Goal: Task Accomplishment & Management: Manage account settings

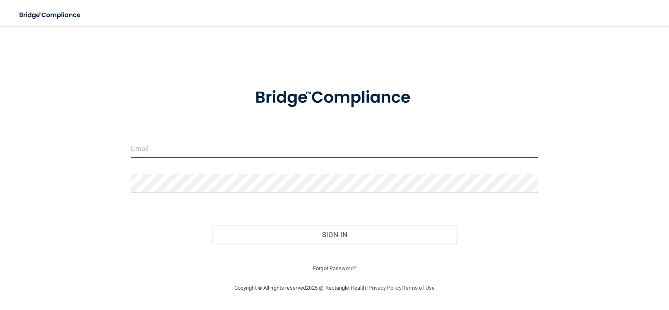
click at [285, 156] on input "email" at bounding box center [334, 148] width 407 height 19
type input "Viewpointdental@gmail.com"
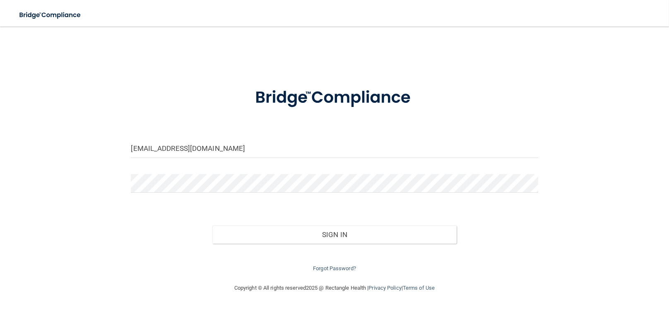
click at [280, 195] on div at bounding box center [335, 186] width 420 height 25
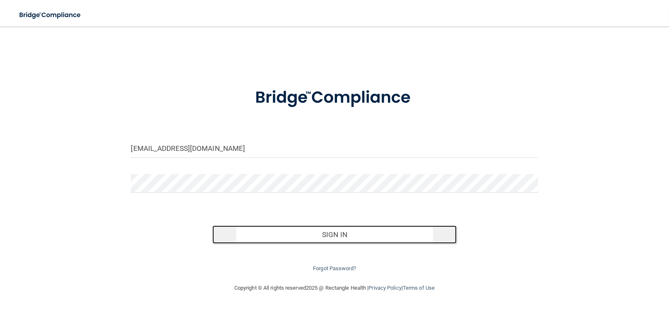
click at [284, 232] on button "Sign In" at bounding box center [334, 234] width 244 height 18
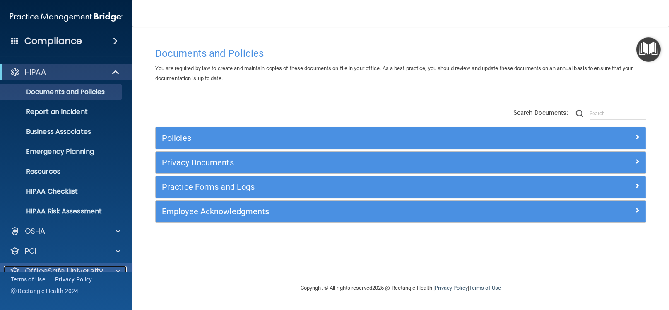
click at [118, 270] on span at bounding box center [118, 271] width 5 height 10
click at [51, 266] on p "OfficeSafe University" at bounding box center [64, 271] width 78 height 10
click at [49, 267] on p "OfficeSafe University" at bounding box center [64, 271] width 78 height 10
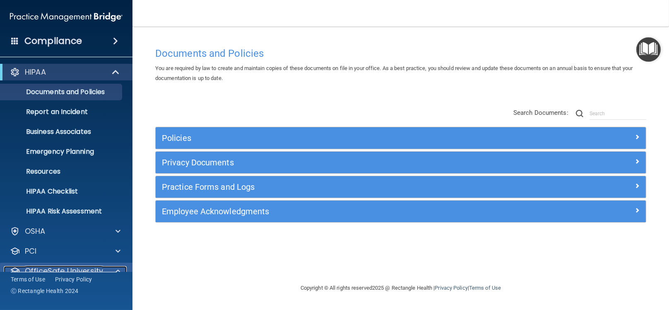
click at [49, 267] on p "OfficeSafe University" at bounding box center [64, 271] width 78 height 10
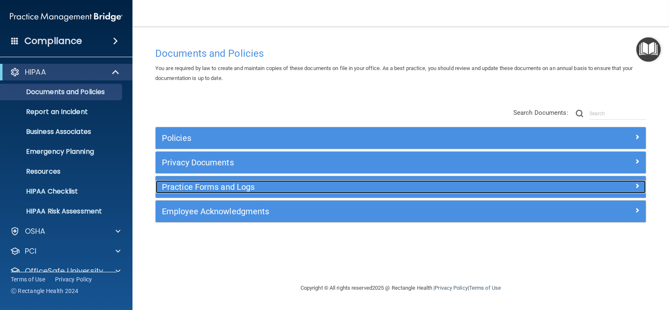
click at [239, 187] on h5 "Practice Forms and Logs" at bounding box center [339, 186] width 355 height 9
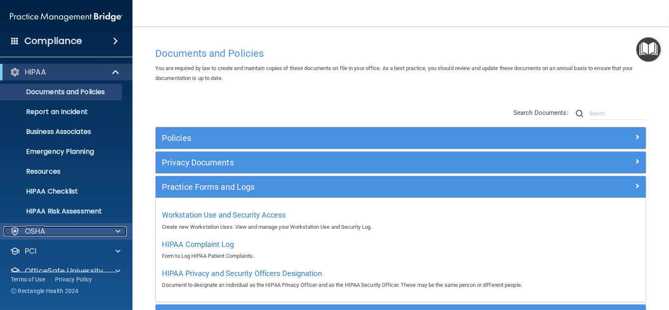
click at [118, 228] on span at bounding box center [118, 231] width 5 height 10
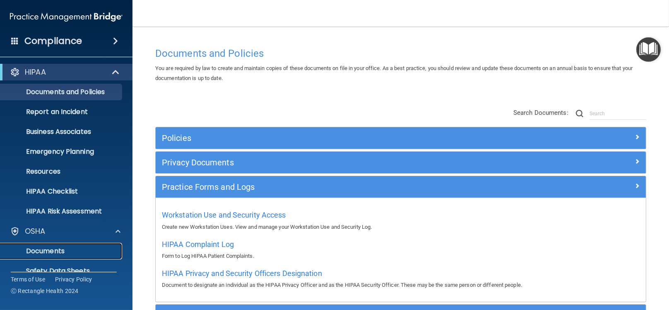
click at [55, 251] on p "Documents" at bounding box center [61, 251] width 113 height 8
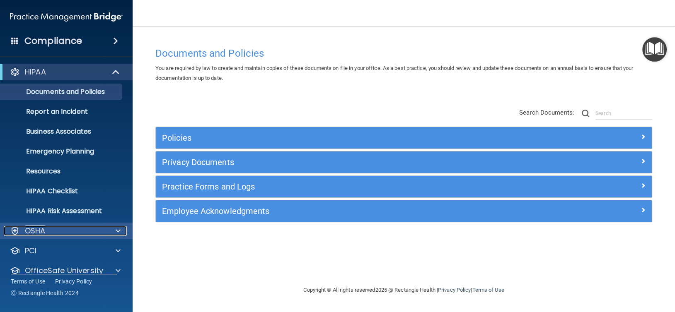
click at [113, 230] on div at bounding box center [116, 231] width 21 height 10
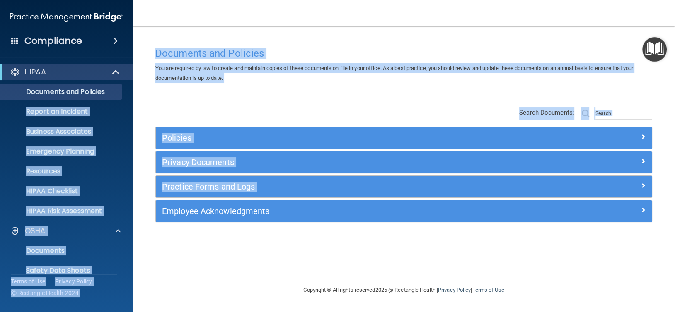
drag, startPoint x: 127, startPoint y: 98, endPoint x: 139, endPoint y: 217, distance: 119.5
click at [137, 206] on div "Compliance HIPAA Documents and Policies Report an Incident Business Associates …" at bounding box center [337, 156] width 675 height 312
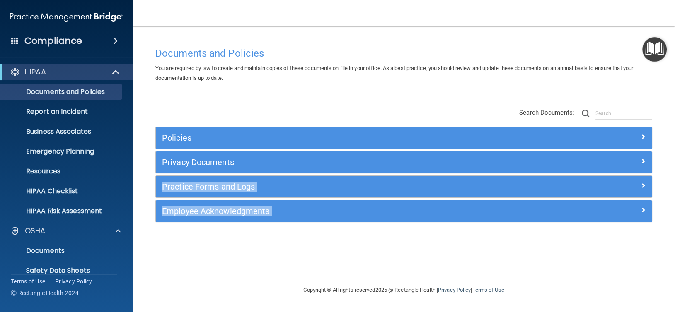
drag, startPoint x: 147, startPoint y: 269, endPoint x: 163, endPoint y: 184, distance: 86.4
click at [160, 191] on main "Documents and Policies You are required by law to create and maintain copies of…" at bounding box center [404, 170] width 542 height 286
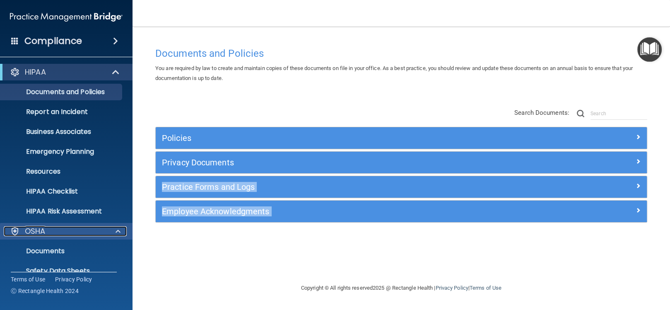
click at [95, 230] on div "OSHA" at bounding box center [55, 231] width 103 height 10
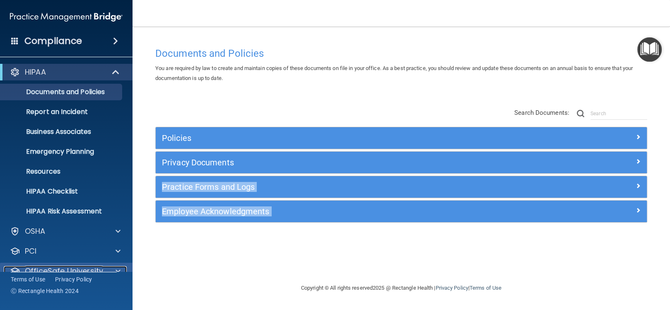
click at [107, 266] on div at bounding box center [116, 271] width 21 height 10
click at [114, 268] on div at bounding box center [116, 271] width 21 height 10
click at [649, 51] on img "Open Resource Center" at bounding box center [649, 49] width 24 height 24
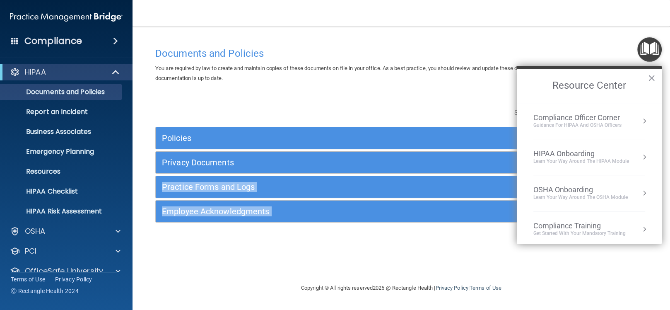
drag, startPoint x: 650, startPoint y: 79, endPoint x: 645, endPoint y: 76, distance: 5.4
click at [649, 79] on button "×" at bounding box center [652, 77] width 8 height 13
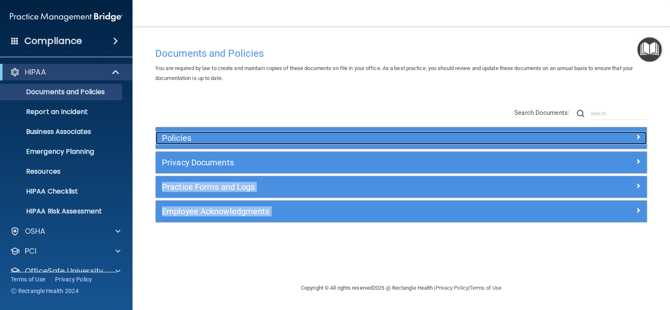
click at [637, 134] on span at bounding box center [638, 137] width 5 height 10
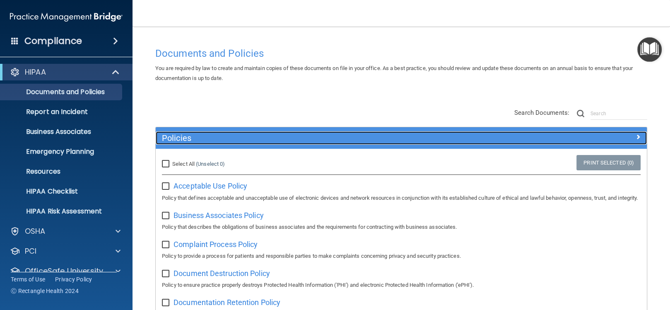
click at [636, 138] on span at bounding box center [638, 137] width 5 height 10
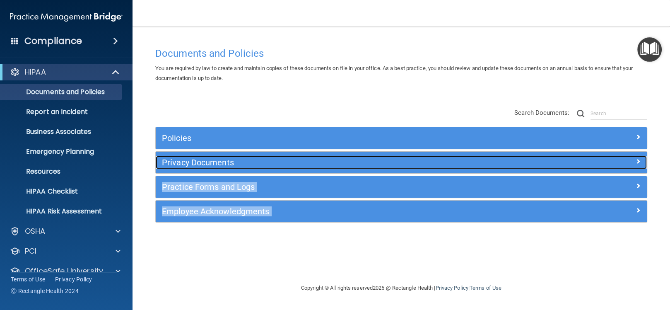
click at [639, 159] on span at bounding box center [638, 161] width 5 height 10
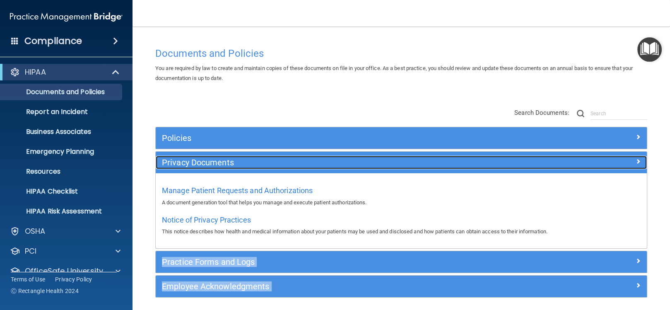
click at [629, 164] on div at bounding box center [585, 161] width 123 height 10
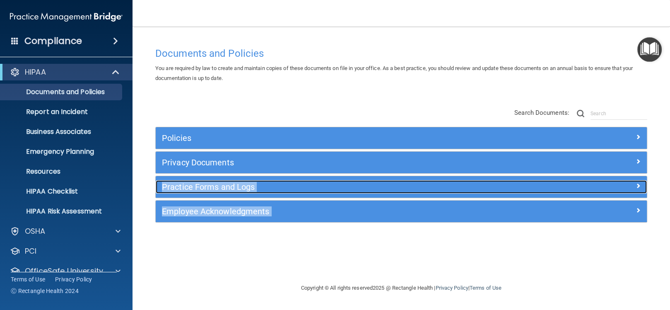
click at [636, 183] on span at bounding box center [638, 186] width 5 height 10
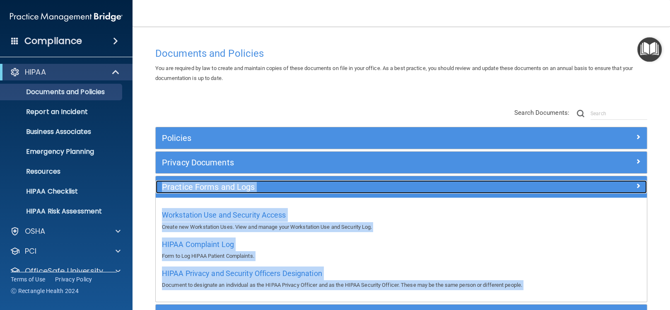
click at [636, 186] on span at bounding box center [638, 186] width 5 height 10
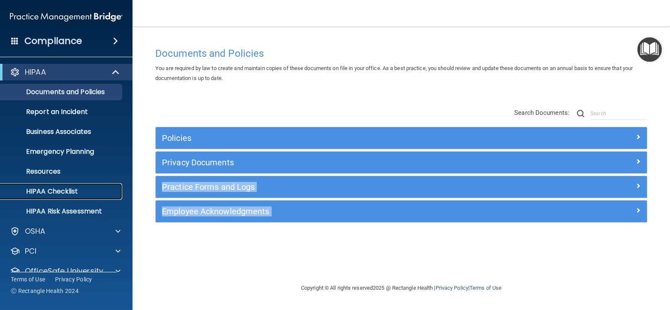
click at [56, 191] on p "HIPAA Checklist" at bounding box center [61, 191] width 113 height 8
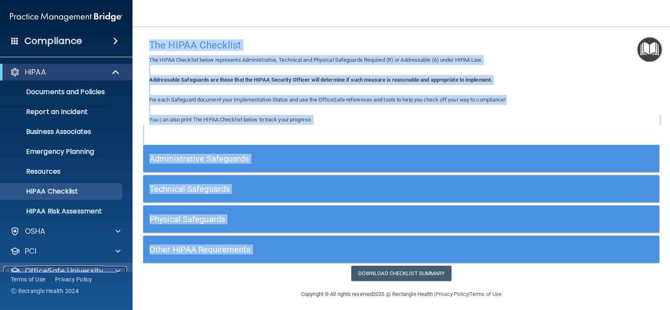
click at [89, 269] on p "OfficeSafe University" at bounding box center [64, 271] width 78 height 10
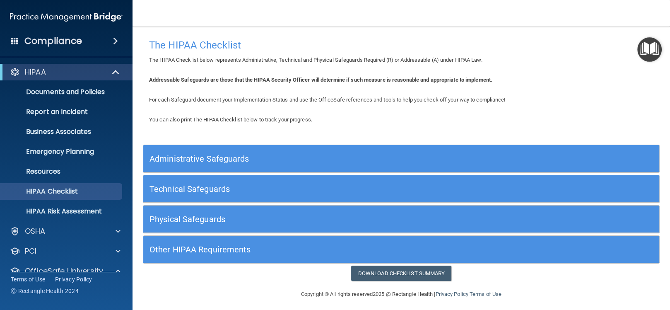
click at [116, 39] on span at bounding box center [115, 41] width 5 height 10
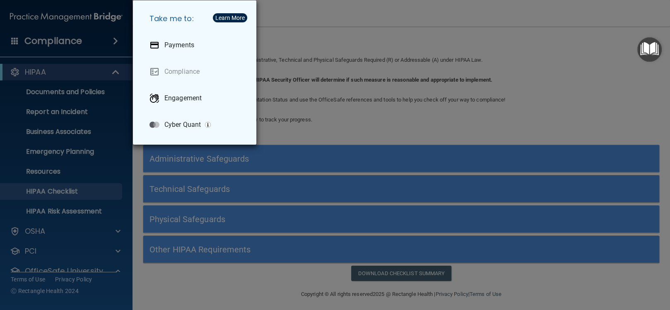
click at [292, 5] on div "Take me to: Payments Compliance Engagement Cyber Quant" at bounding box center [335, 155] width 670 height 310
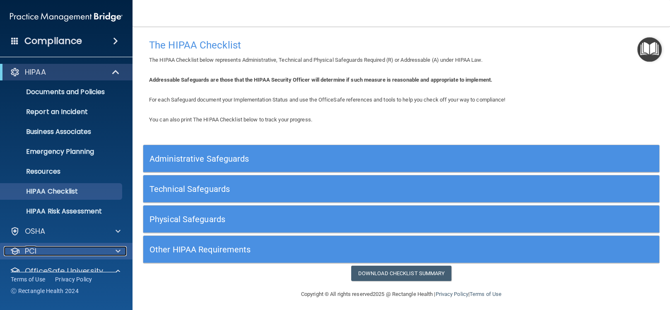
click at [56, 247] on div "PCI" at bounding box center [55, 251] width 103 height 10
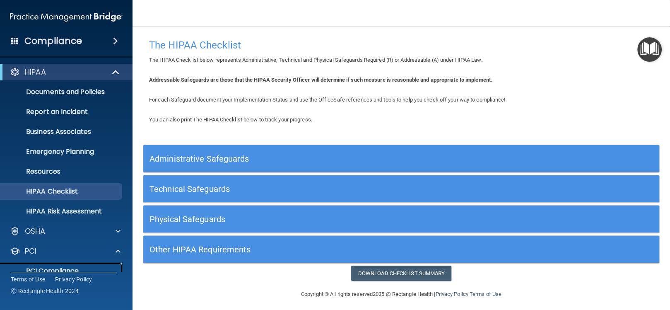
click at [49, 267] on p "PCI Compliance" at bounding box center [61, 271] width 113 height 8
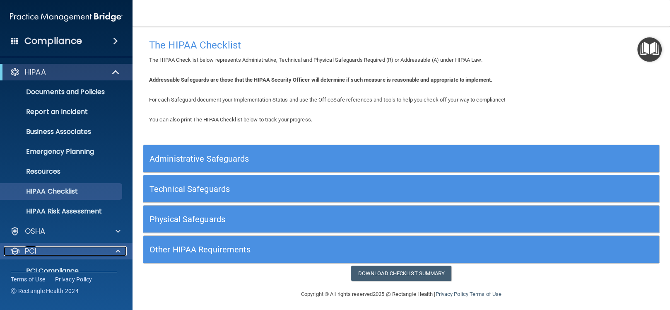
click at [119, 247] on span at bounding box center [118, 251] width 5 height 10
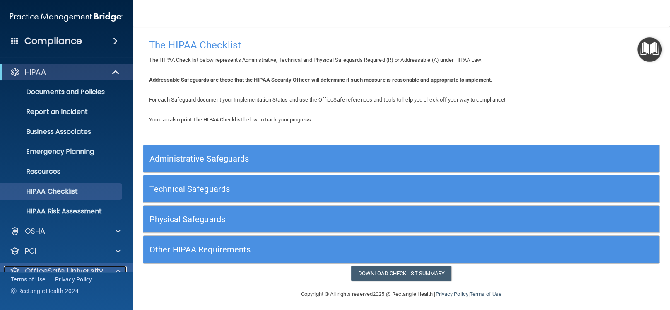
click at [93, 266] on p "OfficeSafe University" at bounding box center [64, 271] width 78 height 10
click at [120, 269] on span at bounding box center [118, 271] width 5 height 10
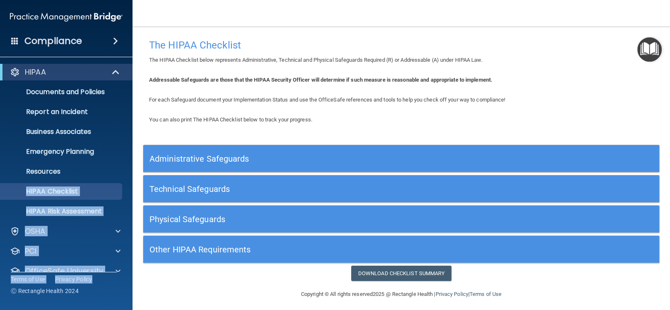
scroll to position [34, 0]
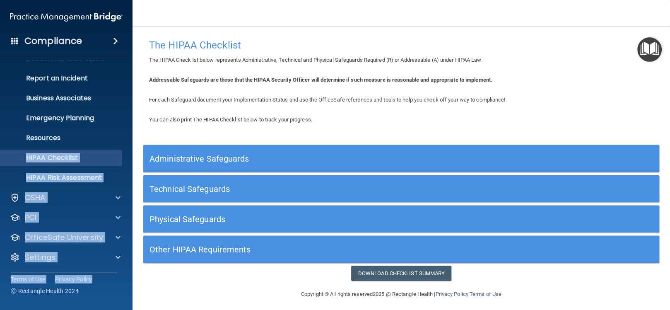
drag, startPoint x: 131, startPoint y: 168, endPoint x: 124, endPoint y: 303, distance: 135.2
click at [124, 303] on div "Compliance HIPAA Documents and Policies Report an Incident Business Associates …" at bounding box center [66, 155] width 133 height 310
click at [91, 258] on div "Settings" at bounding box center [55, 257] width 103 height 10
click at [119, 256] on span at bounding box center [118, 257] width 5 height 10
click at [115, 235] on div at bounding box center [116, 237] width 21 height 10
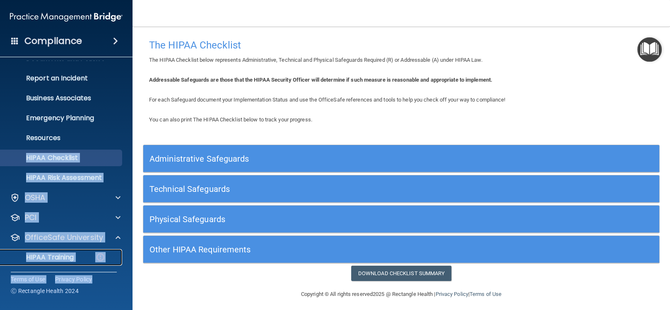
click at [61, 256] on p "HIPAA Training" at bounding box center [39, 257] width 68 height 8
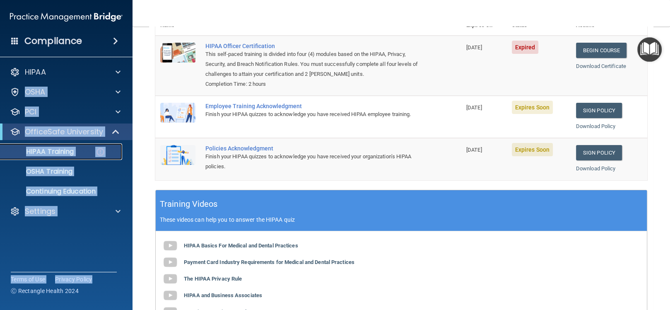
scroll to position [109, 0]
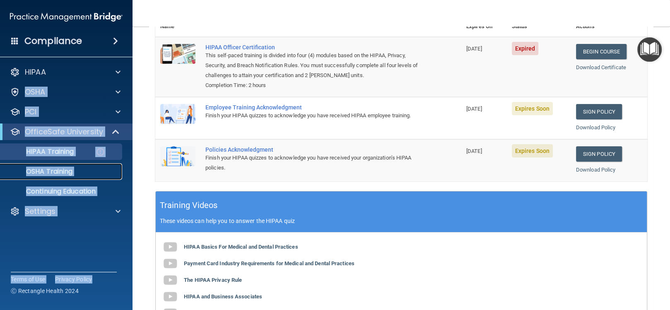
click at [42, 166] on link "OSHA Training" at bounding box center [57, 171] width 130 height 17
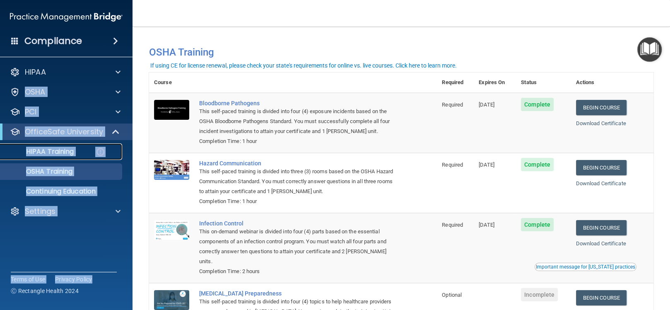
click at [66, 151] on p "HIPAA Training" at bounding box center [39, 151] width 68 height 8
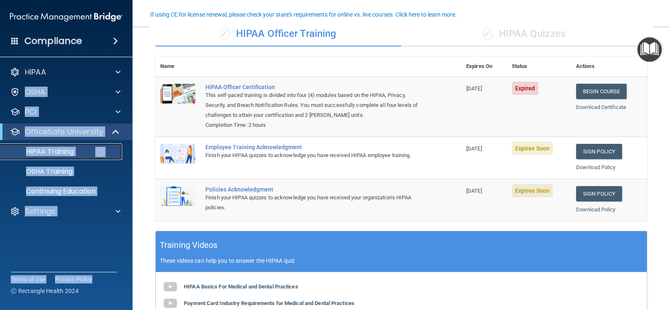
scroll to position [70, 0]
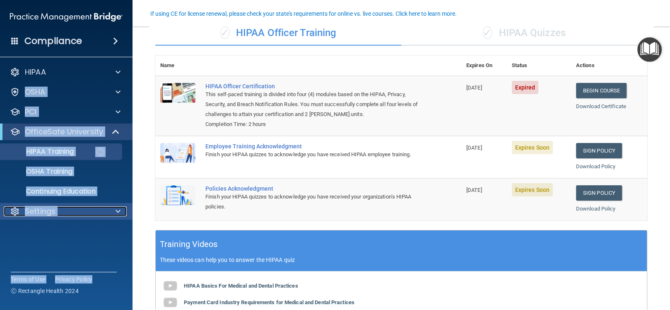
click at [116, 210] on span at bounding box center [118, 211] width 5 height 10
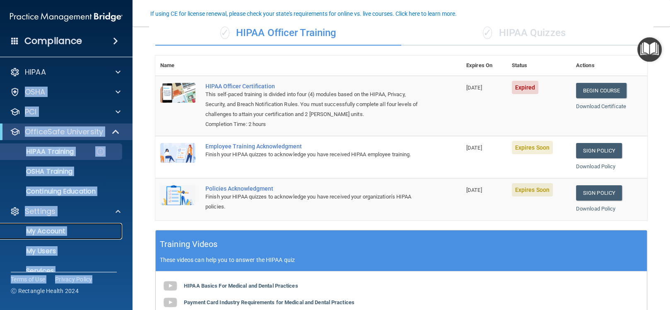
click at [35, 230] on p "My Account" at bounding box center [61, 231] width 113 height 8
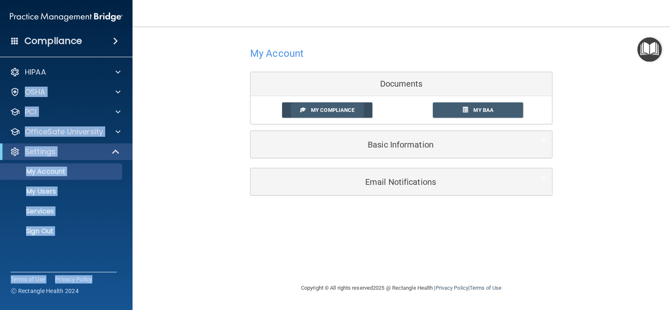
click at [320, 113] on link "My Compliance" at bounding box center [327, 109] width 91 height 15
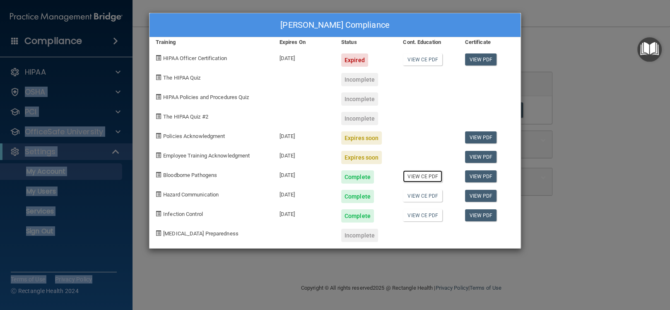
click at [421, 175] on link "View CE PDF" at bounding box center [422, 176] width 39 height 12
click at [411, 197] on link "View CE PDF" at bounding box center [422, 196] width 39 height 12
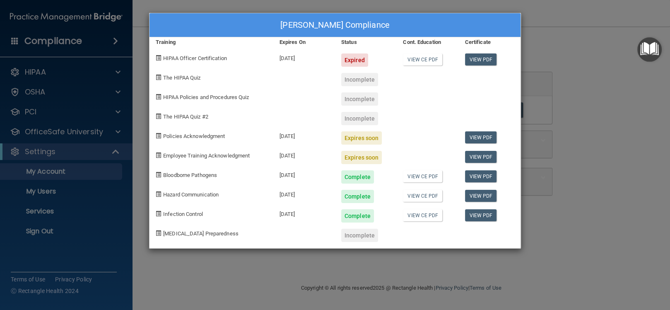
click at [53, 193] on div "Lisa Moorman's Compliance Training Expires On Status Cont. Education Certificat…" at bounding box center [335, 155] width 670 height 310
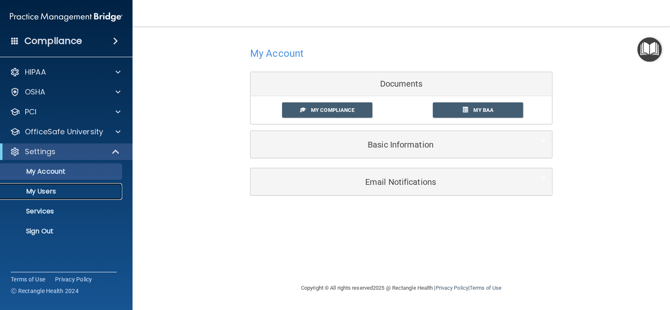
click at [32, 189] on p "My Users" at bounding box center [61, 191] width 113 height 8
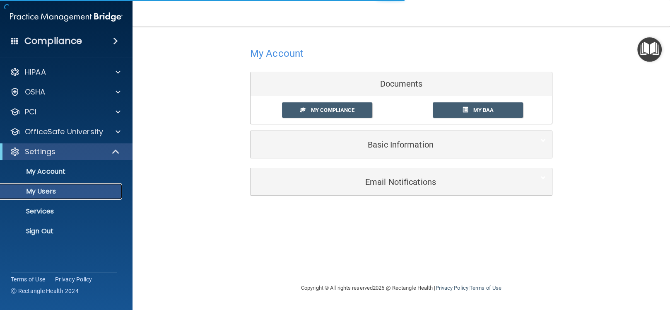
select select "20"
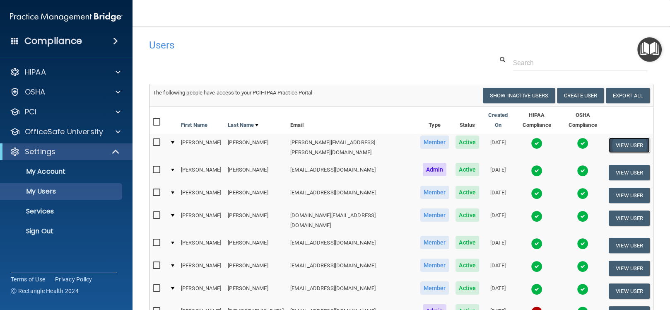
click at [619, 138] on button "View User" at bounding box center [629, 145] width 41 height 15
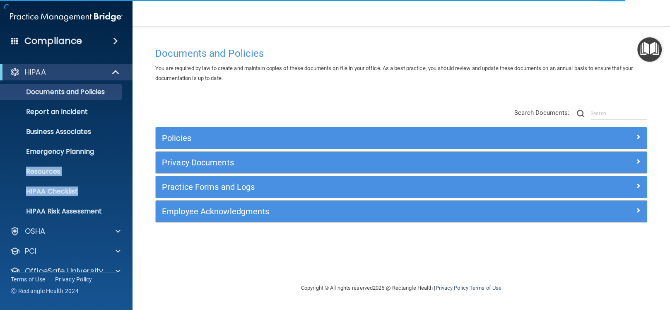
drag, startPoint x: 125, startPoint y: 194, endPoint x: 133, endPoint y: 154, distance: 40.0
click at [133, 154] on ul "Documents and Policies Report an Incident Business Associates Emergency Plannin…" at bounding box center [67, 149] width 150 height 139
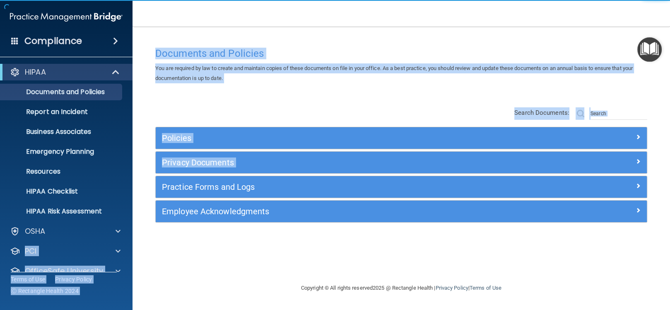
drag, startPoint x: 128, startPoint y: 228, endPoint x: 141, endPoint y: 181, distance: 49.4
click at [141, 181] on div "Compliance HIPAA Documents and Policies Report an Incident Business Associates …" at bounding box center [335, 155] width 670 height 310
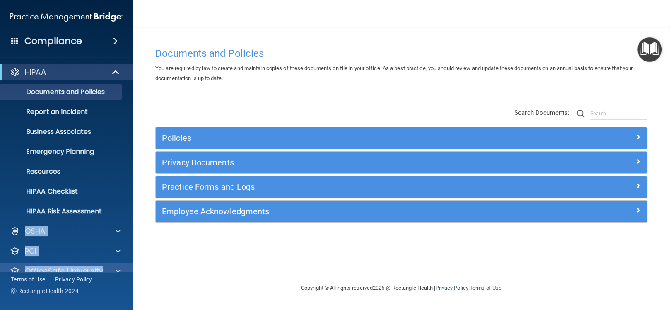
drag, startPoint x: 128, startPoint y: 204, endPoint x: 130, endPoint y: 265, distance: 60.9
click at [130, 265] on div "HIPAA Documents and Policies Report an Incident Business Associates Emergency P…" at bounding box center [66, 182] width 133 height 245
click at [121, 270] on div at bounding box center [116, 271] width 21 height 10
click at [131, 281] on div "Compliance HIPAA Documents and Policies Report an Incident Business Associates …" at bounding box center [66, 155] width 133 height 310
click at [123, 97] on ul "Documents and Policies Report an Incident Business Associates Emergency Plannin…" at bounding box center [67, 149] width 150 height 139
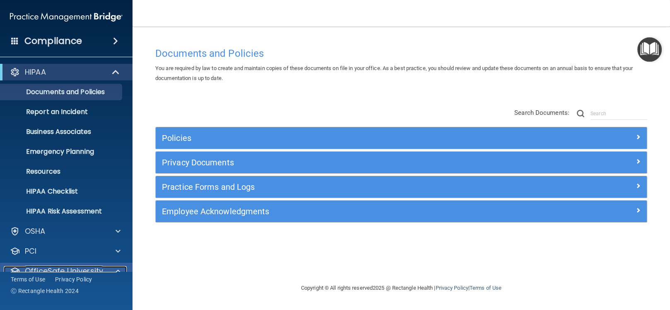
click at [51, 268] on p "OfficeSafe University" at bounding box center [64, 271] width 78 height 10
click at [116, 272] on span at bounding box center [118, 271] width 5 height 10
click at [116, 271] on span at bounding box center [118, 271] width 5 height 10
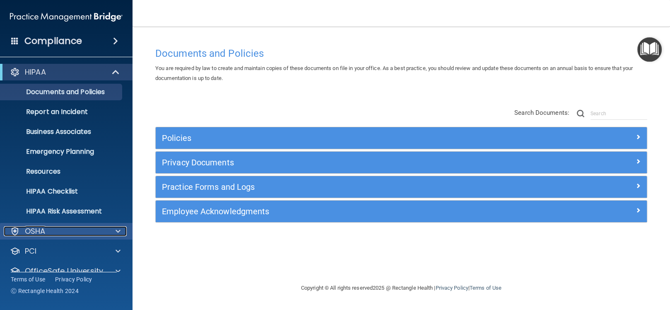
click at [117, 229] on span at bounding box center [118, 231] width 5 height 10
click at [104, 228] on div "OSHA" at bounding box center [55, 231] width 103 height 10
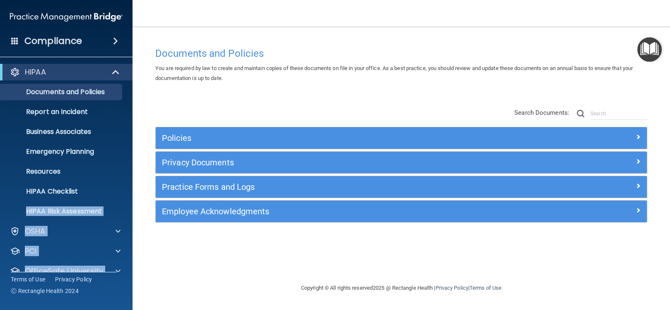
scroll to position [34, 0]
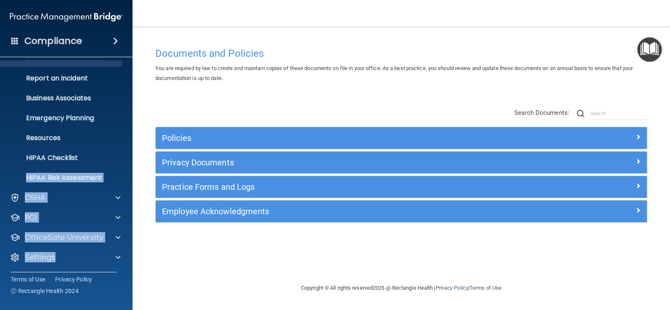
drag, startPoint x: 130, startPoint y: 195, endPoint x: 120, endPoint y: 273, distance: 78.1
click at [120, 273] on div "Compliance HIPAA Documents and Policies Report an Incident Business Associates …" at bounding box center [66, 155] width 133 height 310
click at [97, 260] on div "Settings" at bounding box center [55, 257] width 103 height 10
click at [115, 254] on div at bounding box center [116, 257] width 21 height 10
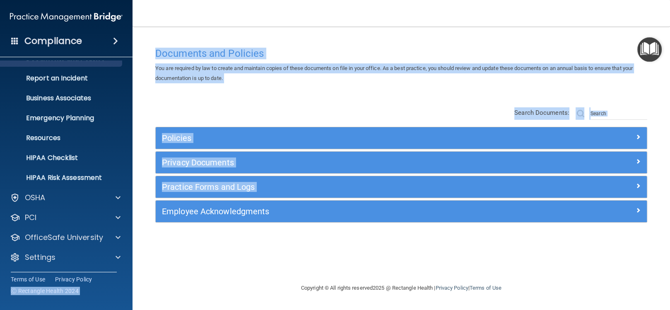
drag, startPoint x: 134, startPoint y: 223, endPoint x: 127, endPoint y: 298, distance: 75.7
click at [127, 298] on div "Compliance HIPAA Documents and Policies Report an Incident Business Associates …" at bounding box center [335, 155] width 670 height 310
click at [43, 256] on p "Settings" at bounding box center [40, 257] width 31 height 10
drag, startPoint x: 131, startPoint y: 260, endPoint x: 135, endPoint y: 242, distance: 18.4
click at [135, 242] on div "Compliance HIPAA Documents and Policies Report an Incident Business Associates …" at bounding box center [335, 155] width 670 height 310
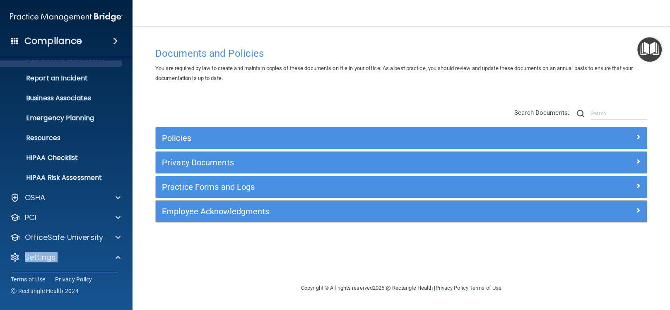
scroll to position [113, 0]
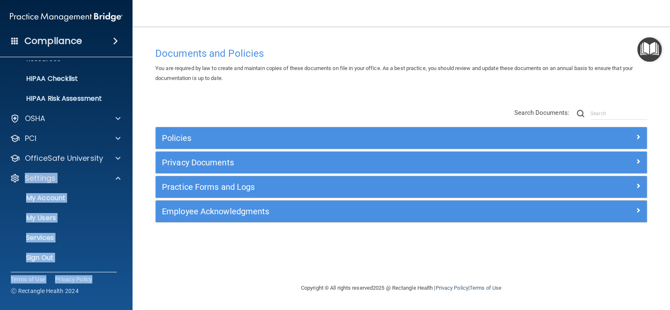
drag, startPoint x: 132, startPoint y: 245, endPoint x: 126, endPoint y: 295, distance: 50.9
click at [126, 295] on div "Compliance HIPAA Documents and Policies Report an Incident Business Associates …" at bounding box center [66, 155] width 133 height 310
click at [55, 217] on p "My Users" at bounding box center [61, 218] width 113 height 8
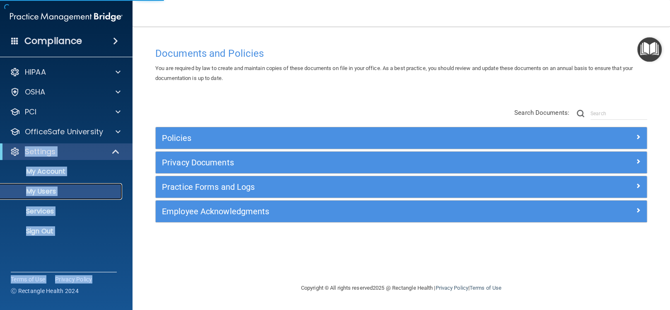
select select "20"
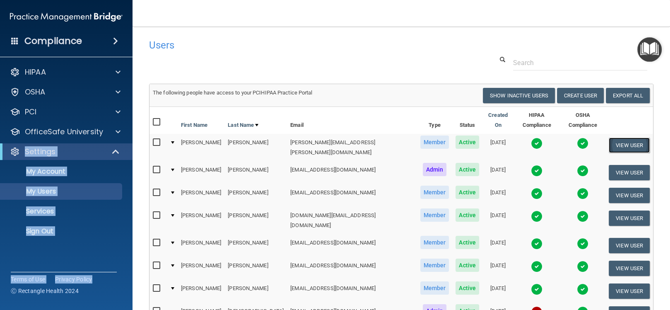
click at [625, 138] on button "View User" at bounding box center [629, 145] width 41 height 15
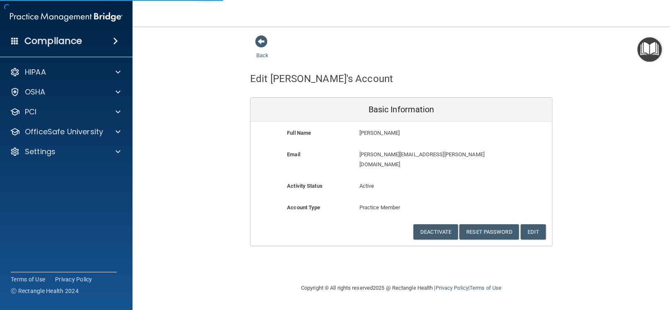
click at [622, 136] on div "Back Edit Tanya's Account Basic Information Full Name Tanya Bailes Tanya Last N…" at bounding box center [401, 140] width 504 height 211
click at [264, 43] on span at bounding box center [261, 41] width 12 height 12
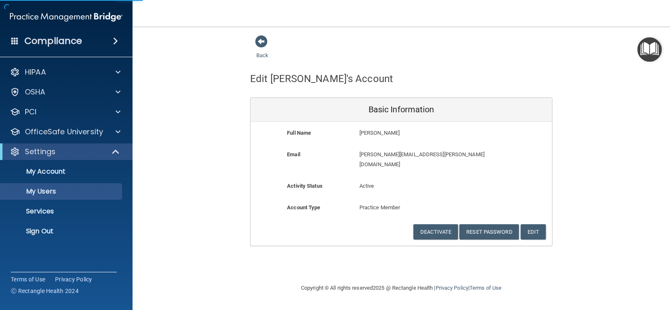
select select "20"
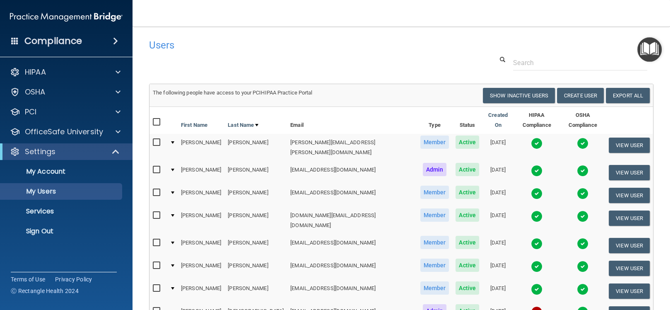
click at [156, 139] on input "checkbox" at bounding box center [158, 142] width 10 height 7
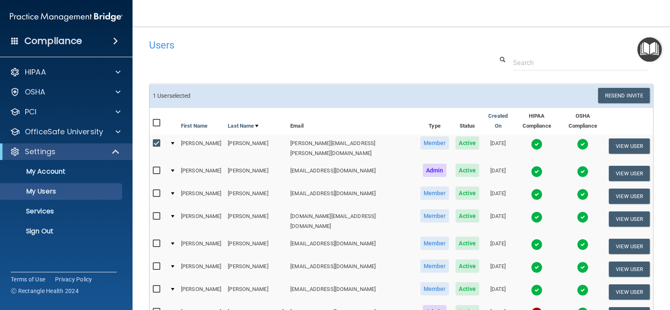
click at [331, 50] on h4 "Users" at bounding box center [293, 45] width 289 height 11
click at [159, 140] on input "checkbox" at bounding box center [158, 143] width 10 height 7
checkbox input "false"
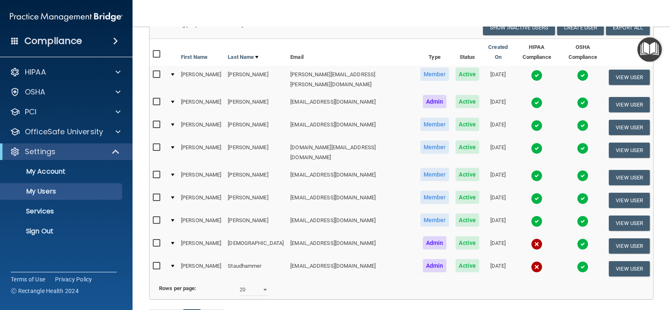
scroll to position [69, 0]
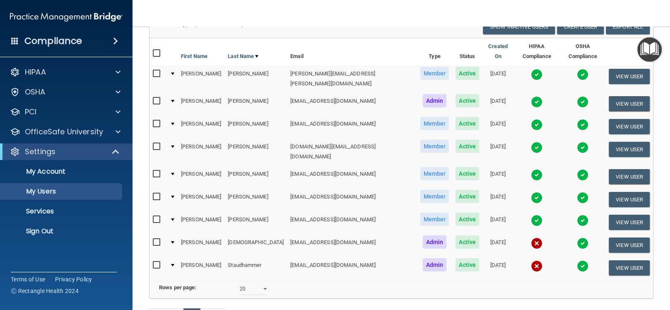
click at [456, 212] on span "Active" at bounding box center [468, 218] width 24 height 13
click at [531, 237] on img at bounding box center [537, 243] width 12 height 12
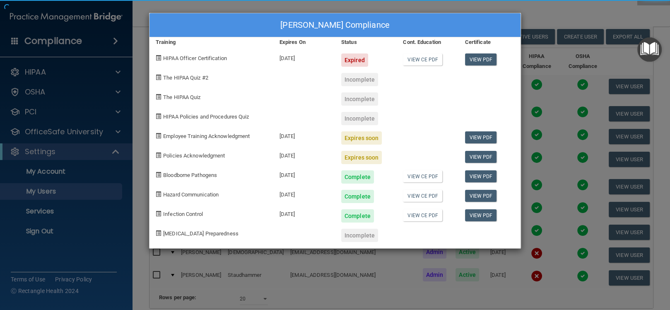
click at [504, 235] on div "Lisa Moorman's Compliance Training Expires On Status Cont. Education Certificat…" at bounding box center [335, 155] width 670 height 310
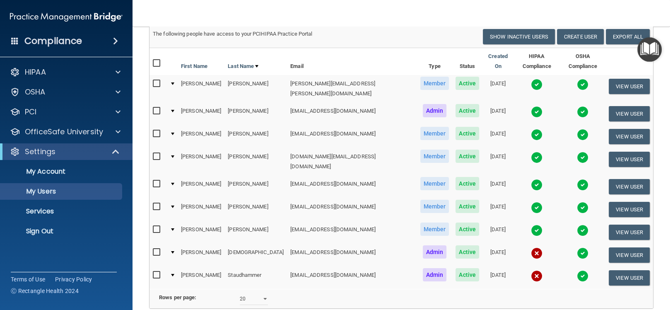
click at [531, 247] on img at bounding box center [537, 253] width 12 height 12
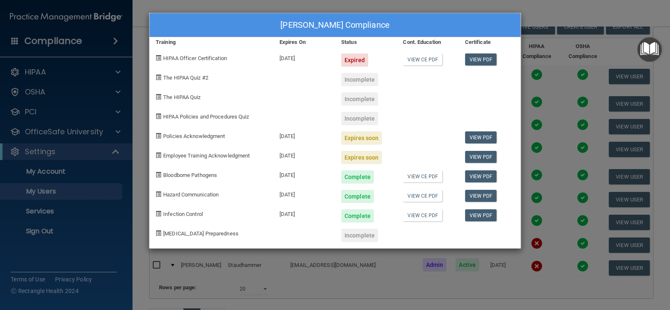
click at [359, 80] on div "Incomplete" at bounding box center [359, 79] width 37 height 13
click at [232, 7] on div "Lisa Moorman's Compliance Training Expires On Status Cont. Education Certificat…" at bounding box center [335, 155] width 670 height 310
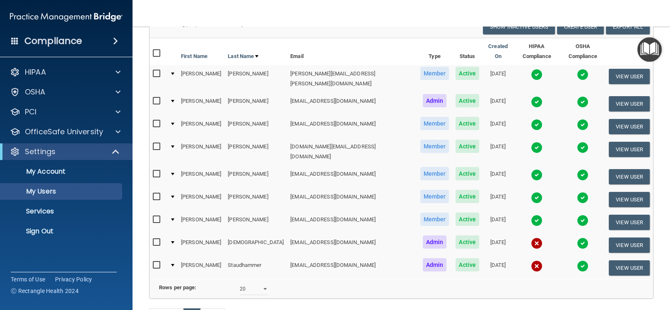
click at [531, 69] on img at bounding box center [537, 75] width 12 height 12
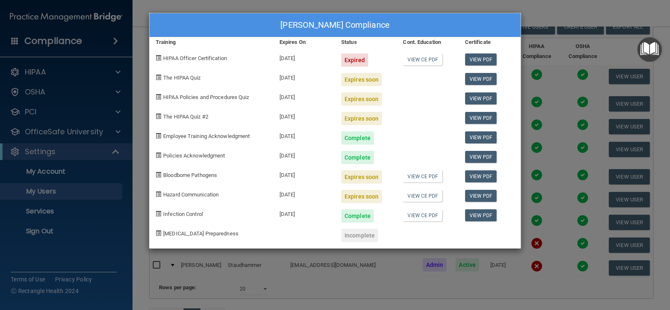
click at [357, 178] on div "Expires soon" at bounding box center [361, 176] width 41 height 13
click at [470, 179] on link "View PDF" at bounding box center [481, 176] width 32 height 12
click at [374, 176] on div "Expires soon" at bounding box center [361, 176] width 41 height 13
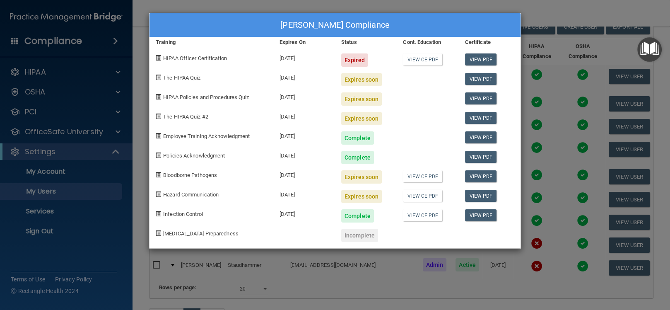
click at [374, 176] on div "Expires soon" at bounding box center [361, 176] width 41 height 13
click at [370, 176] on div "Expires soon" at bounding box center [361, 176] width 41 height 13
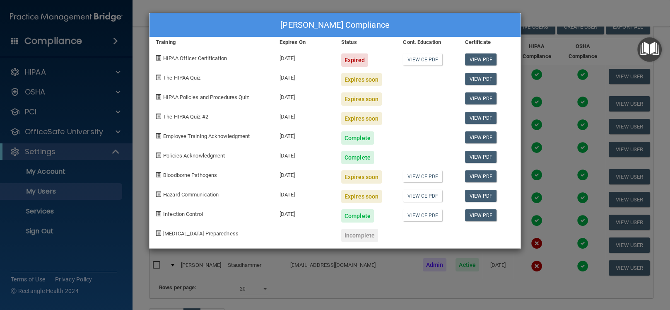
click at [370, 176] on div "Expires soon" at bounding box center [361, 176] width 41 height 13
click at [545, 8] on div "Tanya Bailes's Compliance Training Expires On Status Cont. Education Certificat…" at bounding box center [335, 155] width 670 height 310
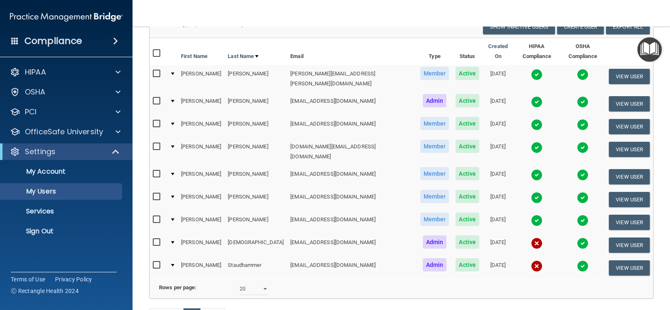
drag, startPoint x: 647, startPoint y: 0, endPoint x: 483, endPoint y: 5, distance: 164.5
click at [483, 5] on nav "Toggle navigation Lisa Moorman viewpointdental@gmail.com Manage My Enterprise V…" at bounding box center [402, 13] width 538 height 27
click at [652, 51] on img "Open Resource Center" at bounding box center [649, 49] width 24 height 24
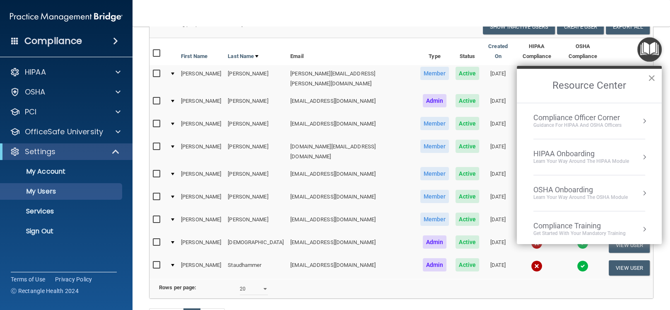
click at [653, 79] on button "×" at bounding box center [652, 77] width 8 height 13
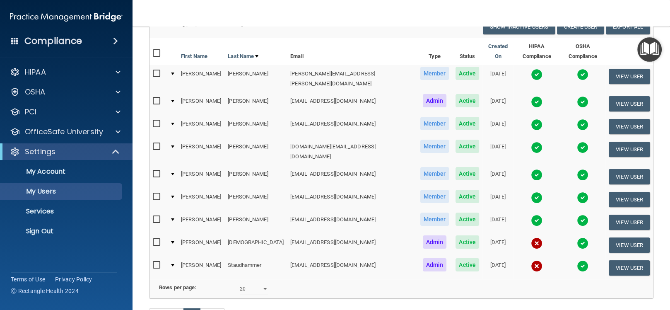
drag, startPoint x: 647, startPoint y: 0, endPoint x: 435, endPoint y: 16, distance: 211.8
click at [435, 16] on nav "Toggle navigation Lisa Moorman viewpointdental@gmail.com Manage My Enterprise V…" at bounding box center [402, 13] width 538 height 27
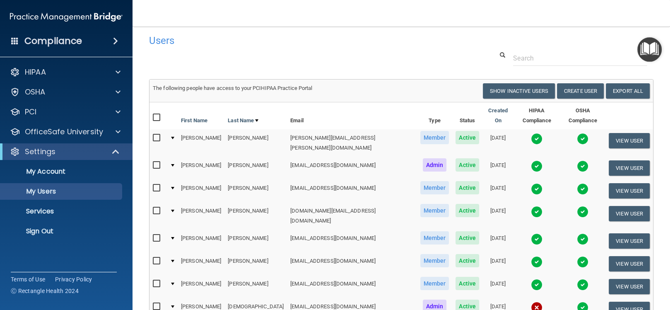
scroll to position [0, 0]
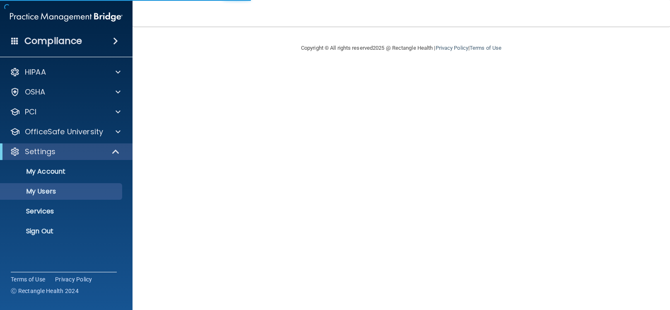
select select "20"
